Goal: Task Accomplishment & Management: Complete application form

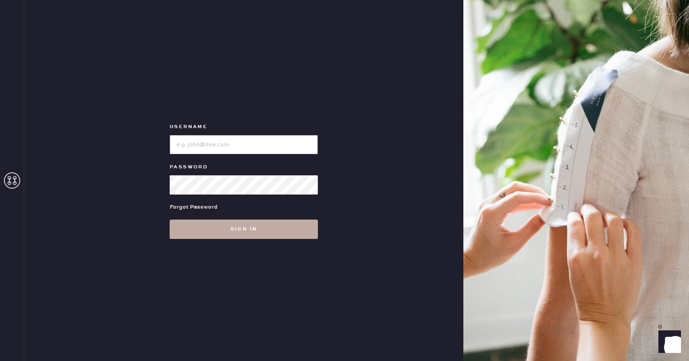
type input "reformationcherrycreek"
click at [254, 236] on button "Sign in" at bounding box center [244, 229] width 148 height 19
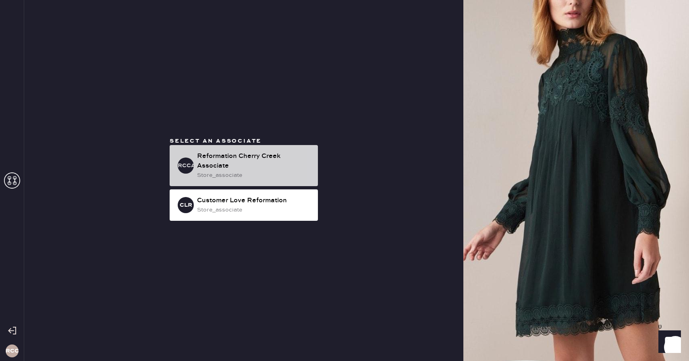
click at [231, 154] on div "Reformation Cherry Creek Associate" at bounding box center [254, 161] width 114 height 19
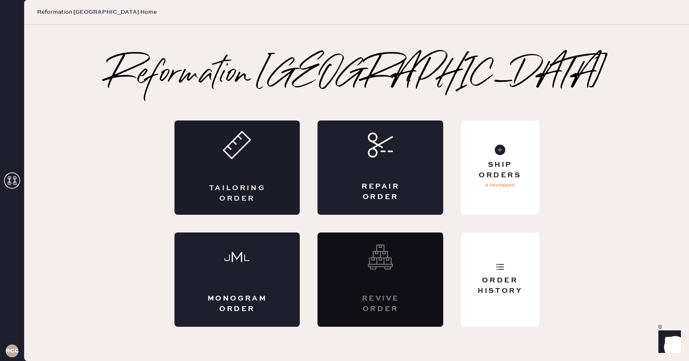
click at [273, 173] on div "Tailoring Order" at bounding box center [238, 168] width 126 height 94
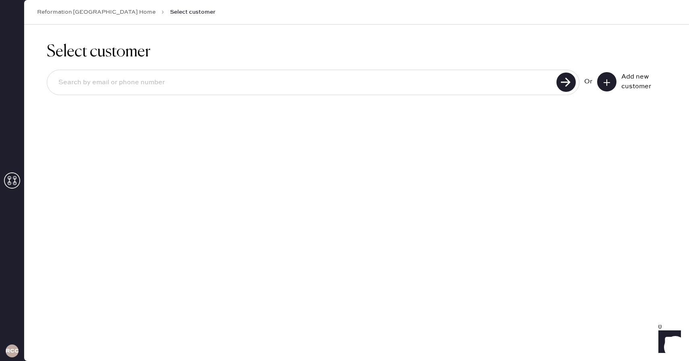
click at [201, 67] on div "Or Add new customer" at bounding box center [357, 83] width 620 height 43
click at [188, 92] on div at bounding box center [313, 82] width 533 height 25
click at [607, 81] on icon at bounding box center [607, 83] width 8 height 8
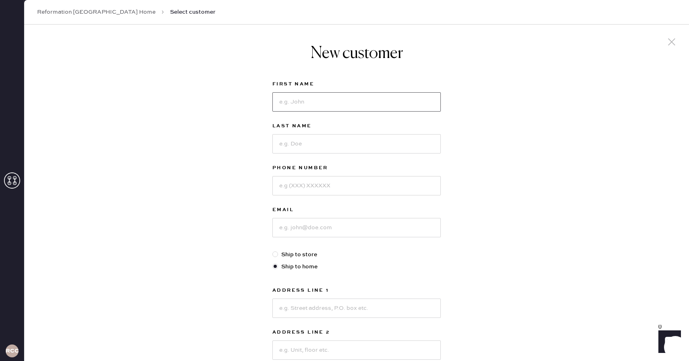
click at [299, 102] on input at bounding box center [356, 101] width 168 height 19
type input "[PERSON_NAME]"
paste input "14048490706"
type input "4048490706"
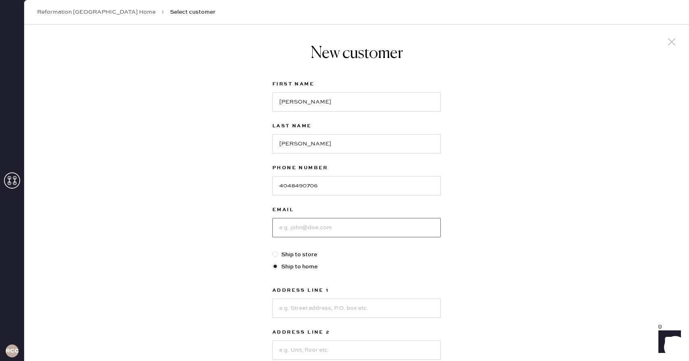
click at [322, 230] on input at bounding box center [356, 227] width 168 height 19
paste input "[EMAIL_ADDRESS][DOMAIN_NAME]"
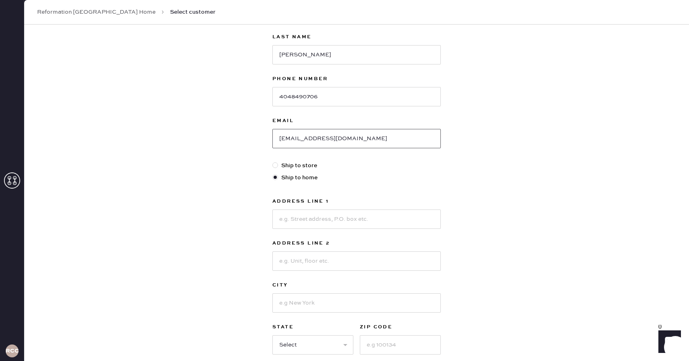
scroll to position [163, 0]
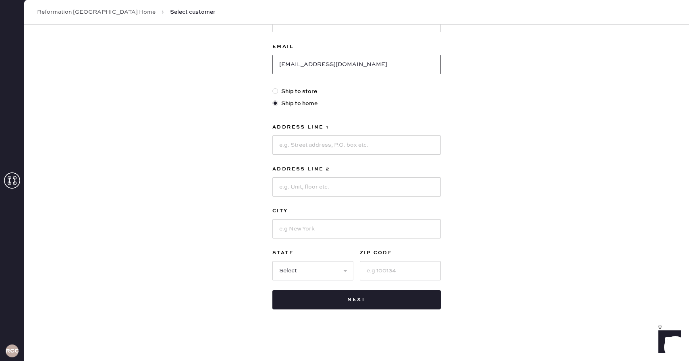
type input "[EMAIL_ADDRESS][DOMAIN_NAME]"
click at [314, 152] on input at bounding box center [356, 144] width 168 height 19
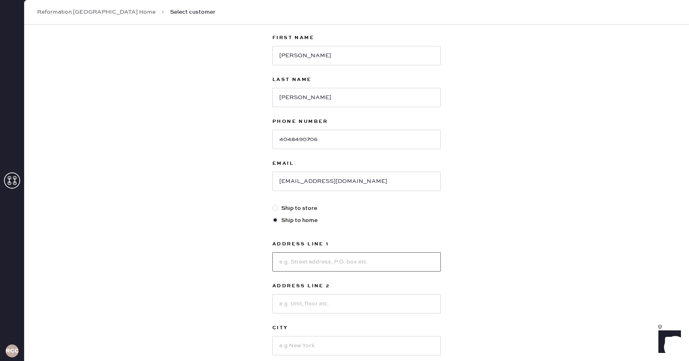
scroll to position [0, 0]
